Goal: Information Seeking & Learning: Find specific fact

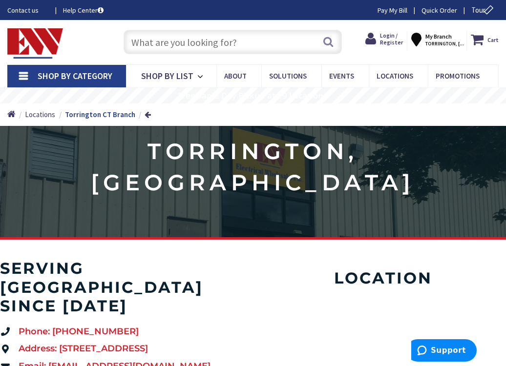
paste input "HBD1650CPR"
type input "HBD1650CPR"
click at [325, 42] on button "Search" at bounding box center [328, 42] width 13 height 22
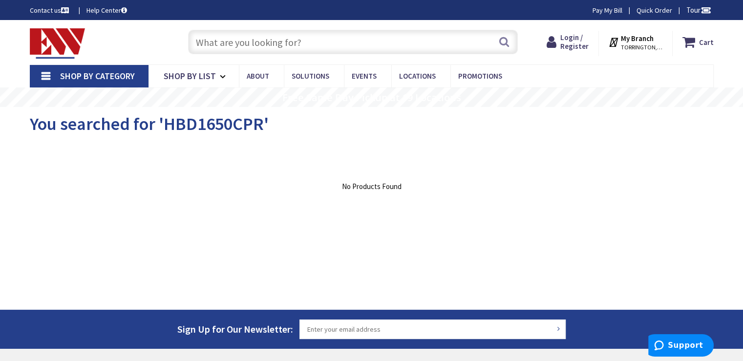
click at [305, 42] on input "text" at bounding box center [353, 42] width 330 height 24
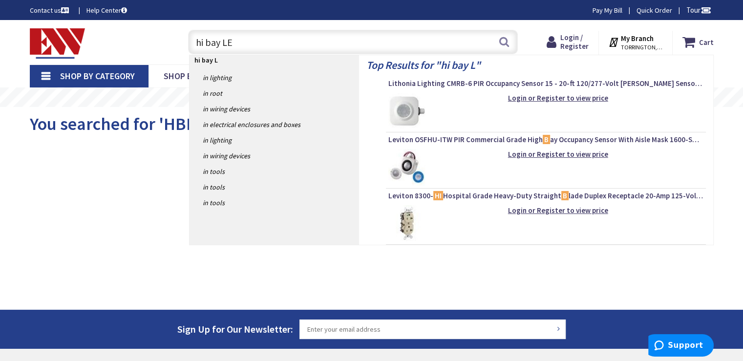
type input "hi bay LED"
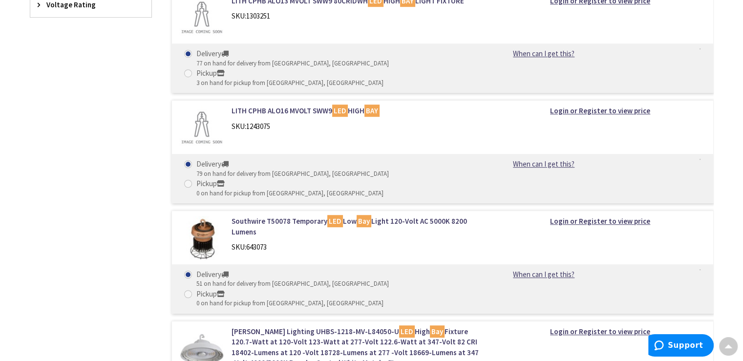
scroll to position [732, 0]
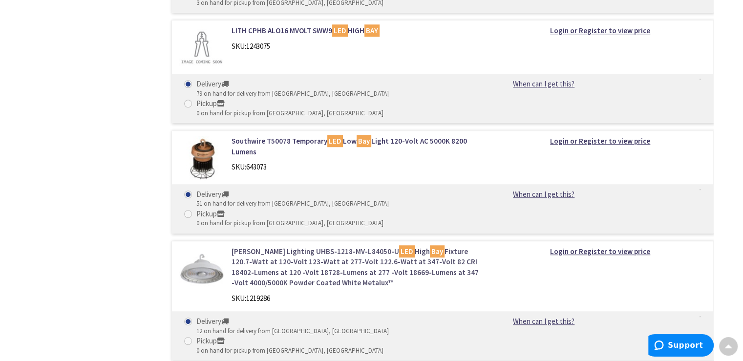
click at [306, 246] on link "Cooper Lighting UHBS-1218-MV-L84050-U LED High Bay Fixture 120.7-Watt at 120-Vo…" at bounding box center [355, 267] width 249 height 42
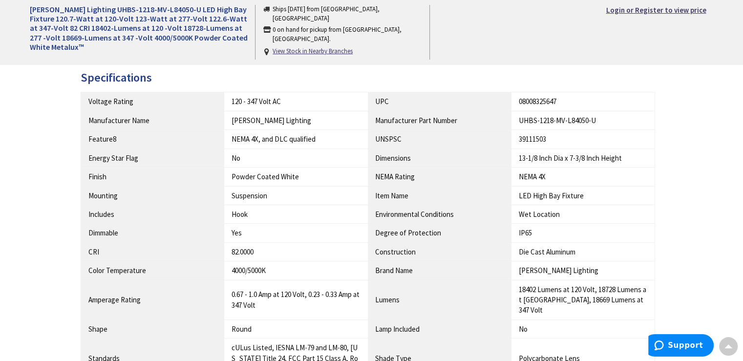
scroll to position [391, 0]
